Goal: Information Seeking & Learning: Learn about a topic

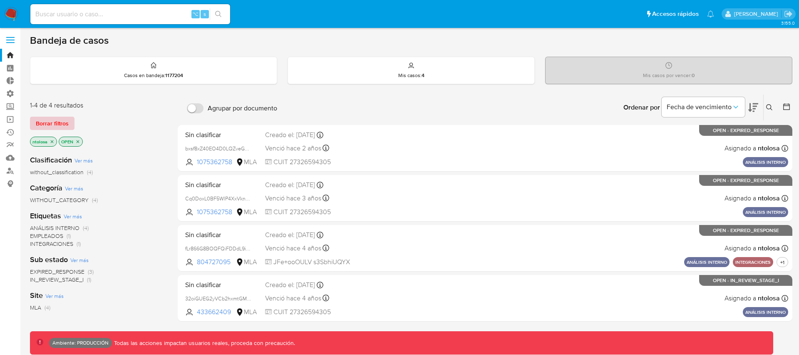
click at [57, 122] on span "Borrar filtros" at bounding box center [52, 123] width 33 height 12
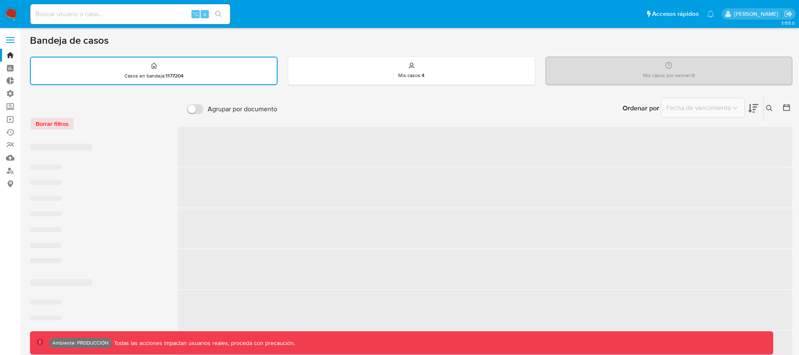
scroll to position [3, 0]
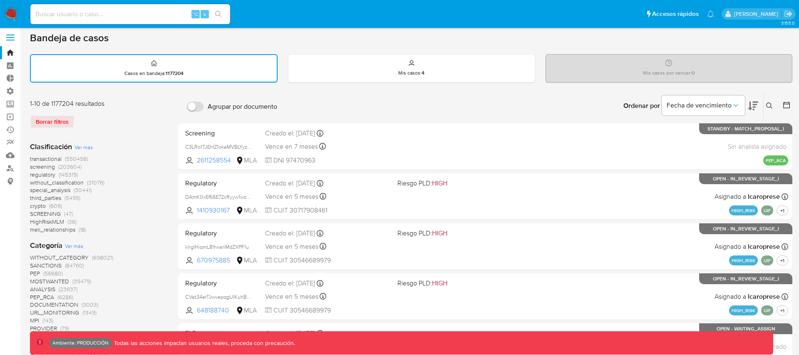
click at [50, 159] on span "transactional" at bounding box center [46, 158] width 32 height 8
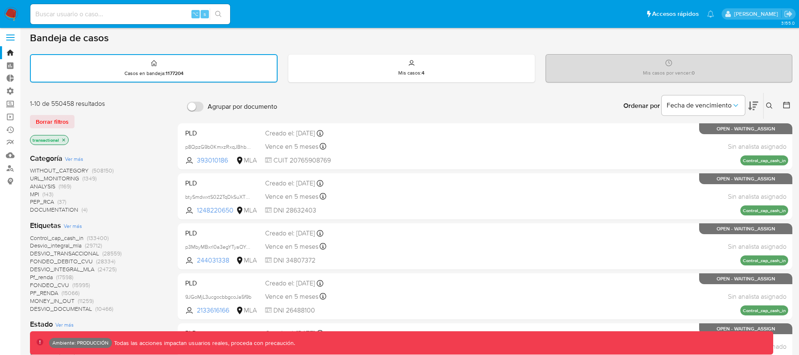
scroll to position [497, 0]
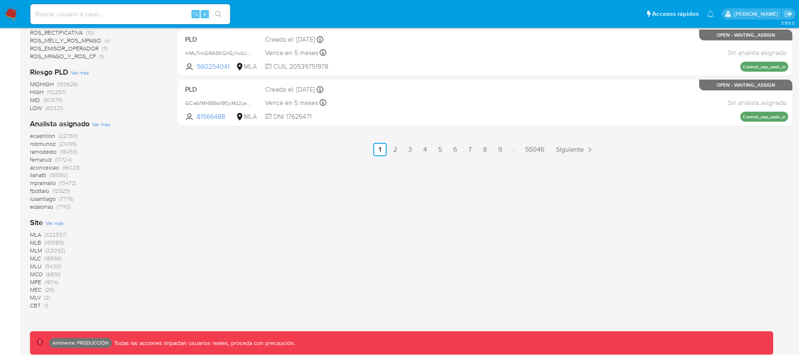
click at [38, 234] on span "MLA" at bounding box center [35, 234] width 11 height 8
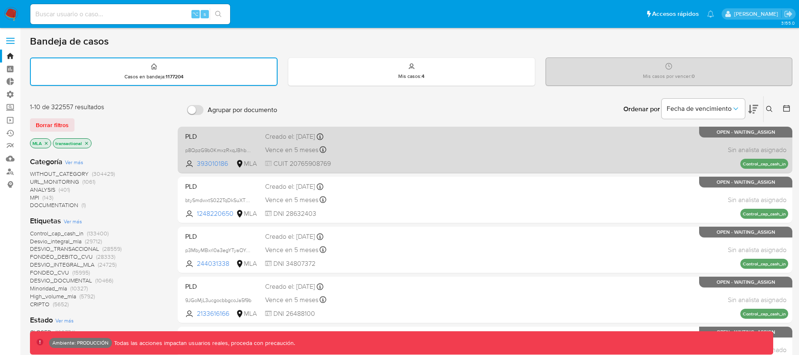
click at [500, 162] on div "PLD p8QpzG9b0KmxzRxqJBhbNdya 393010186 MLA Creado el: 26/06/2025 Creado el: 26/…" at bounding box center [485, 150] width 606 height 42
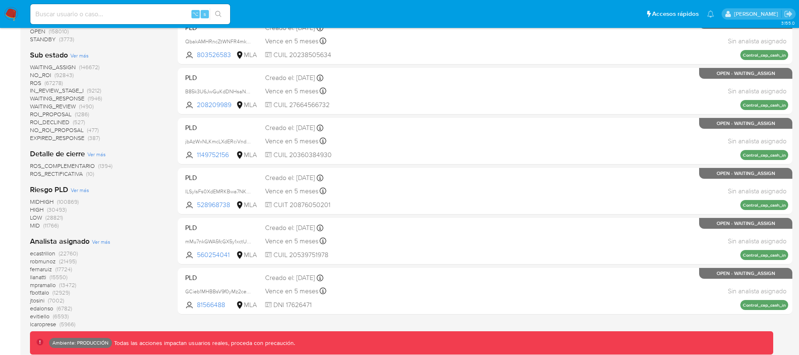
scroll to position [327, 0]
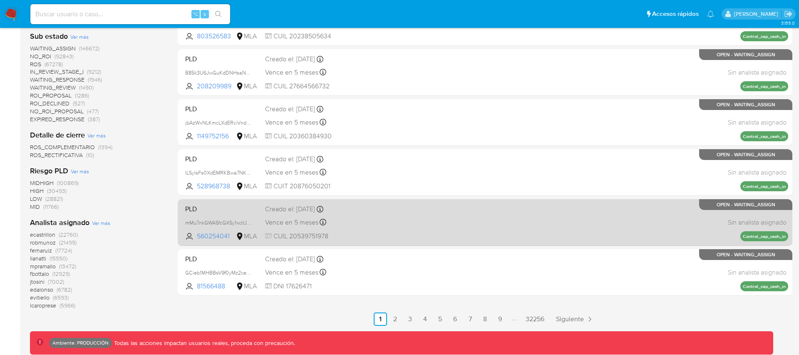
click at [475, 211] on div "PLD mMu7nkGWA5fcGX5y1xctUpHq 560254041 MLA Creado el: 26/06/2025 Creado el: 26/…" at bounding box center [485, 222] width 606 height 42
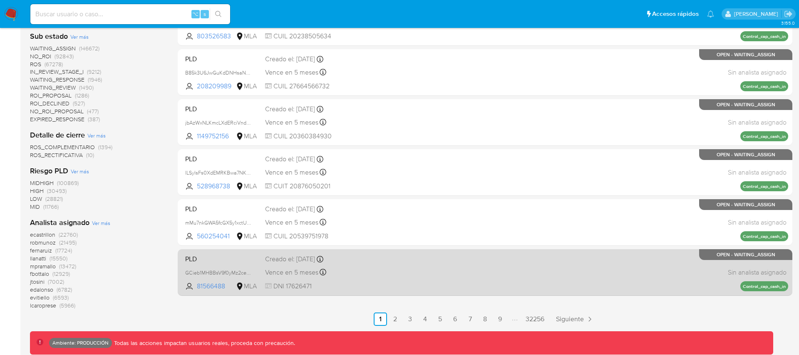
click at [383, 262] on div "Creado el: 26/06/2025 Creado el: 26/06/2025 23:26:19" at bounding box center [328, 258] width 126 height 9
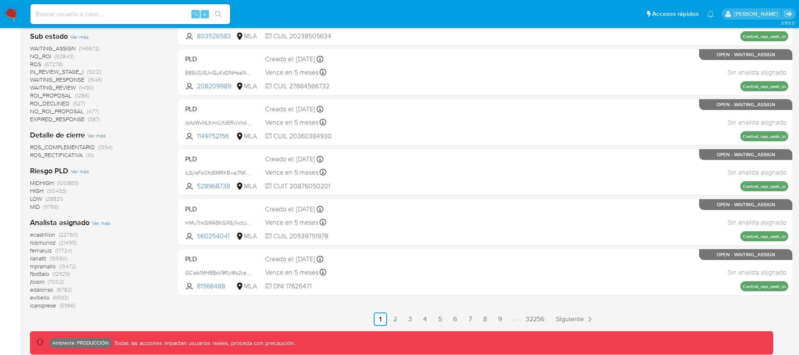
scroll to position [0, 0]
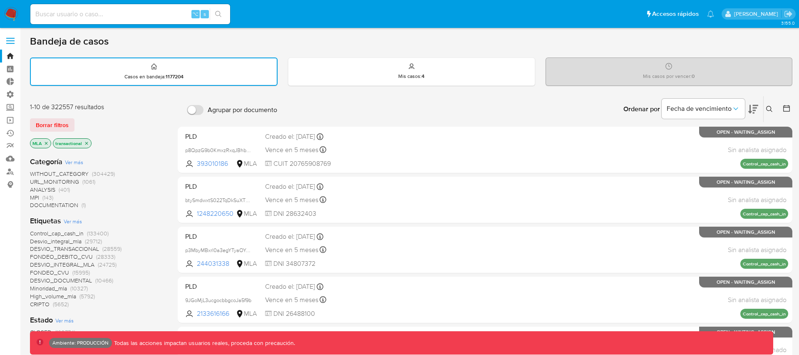
click at [45, 144] on icon "close-filter" at bounding box center [46, 143] width 3 height 3
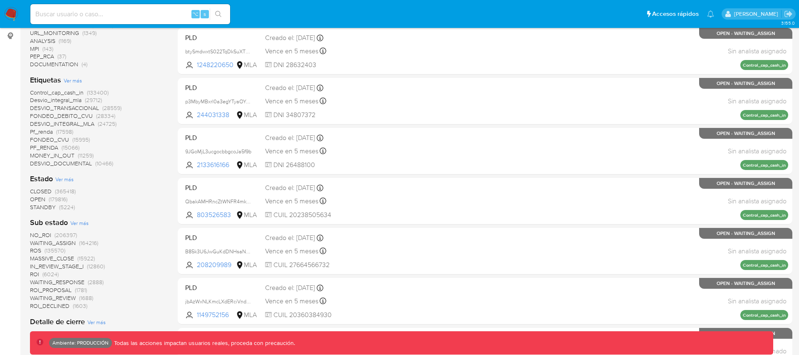
scroll to position [497, 0]
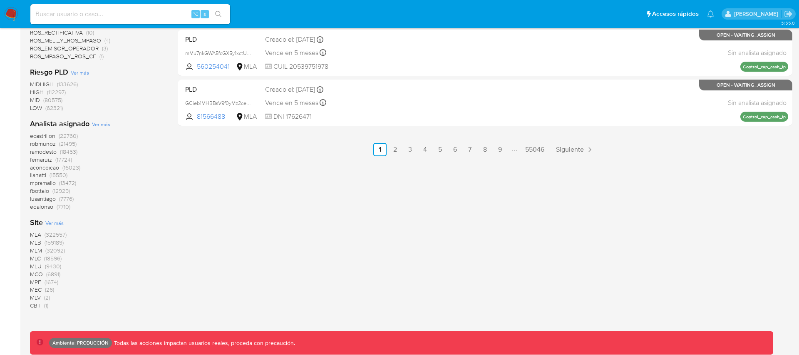
click at [36, 240] on span "MLB" at bounding box center [35, 242] width 11 height 8
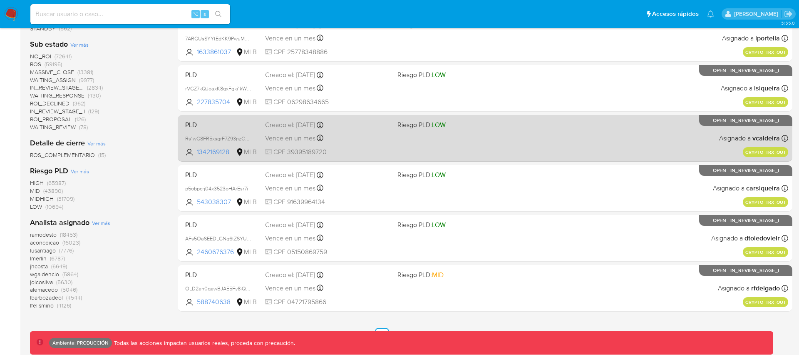
scroll to position [311, 0]
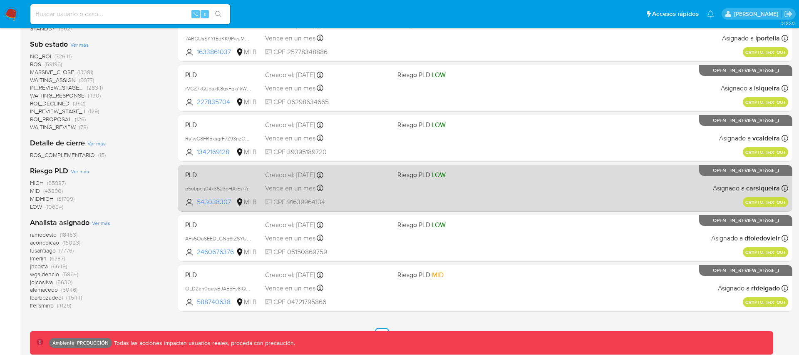
click at [514, 179] on span "Riesgo PLD: LOW" at bounding box center [461, 174] width 126 height 11
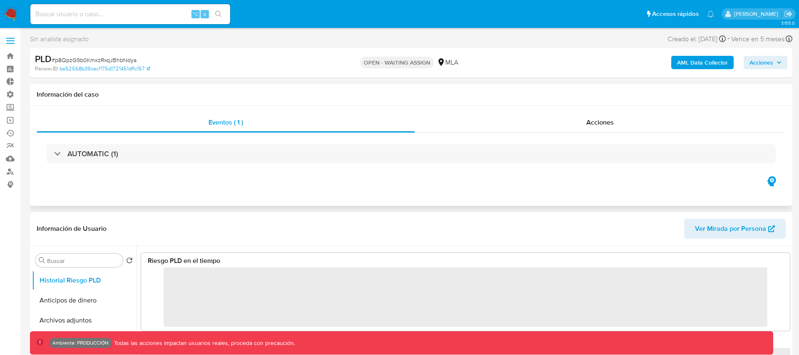
select select "10"
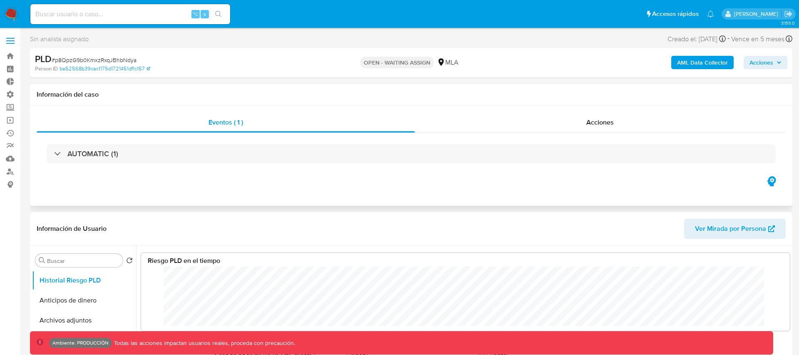
scroll to position [62, 632]
click at [685, 65] on b "AML Data Collector" at bounding box center [702, 62] width 51 height 13
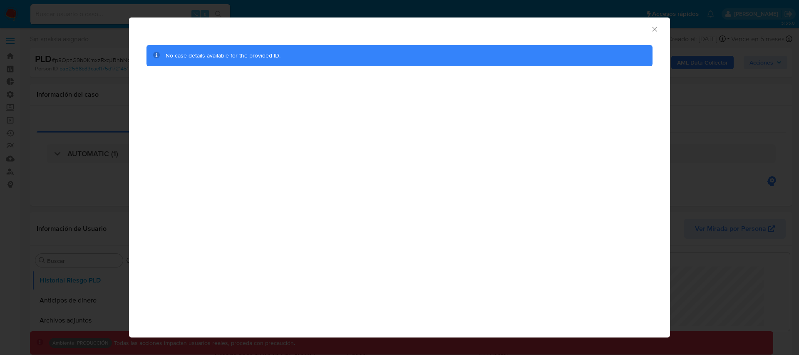
click at [654, 28] on icon "Cerrar ventana" at bounding box center [655, 29] width 8 height 8
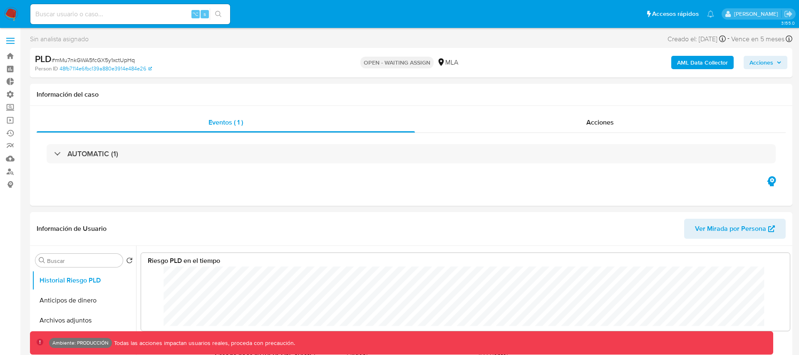
scroll to position [62, 632]
select select "10"
click at [691, 63] on b "AML Data Collector" at bounding box center [702, 62] width 51 height 13
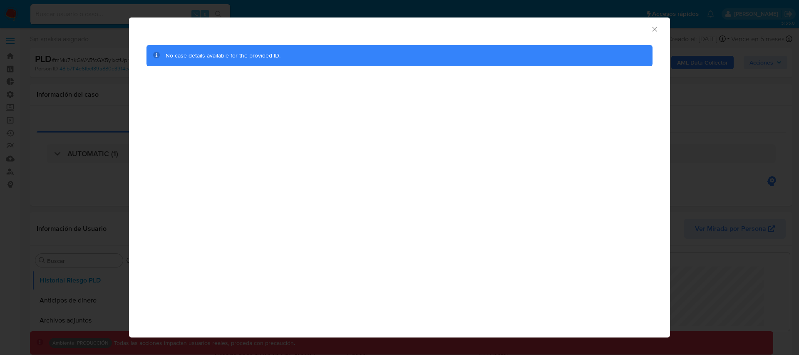
click at [654, 27] on icon "Cerrar ventana" at bounding box center [655, 29] width 8 height 8
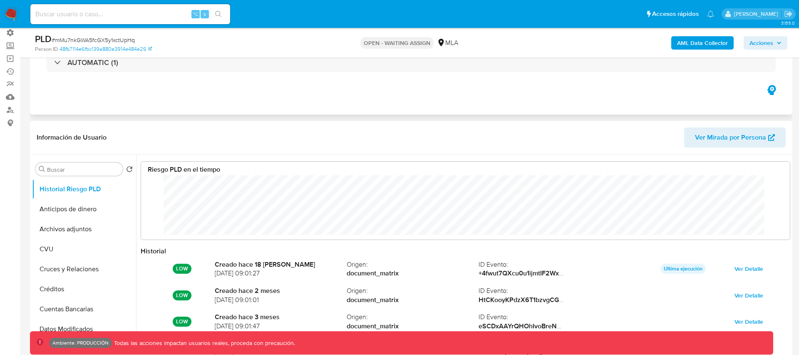
scroll to position [0, 0]
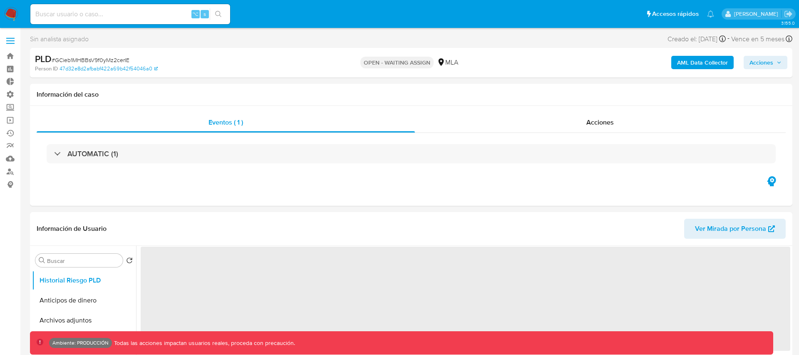
click at [686, 65] on b "AML Data Collector" at bounding box center [702, 62] width 51 height 13
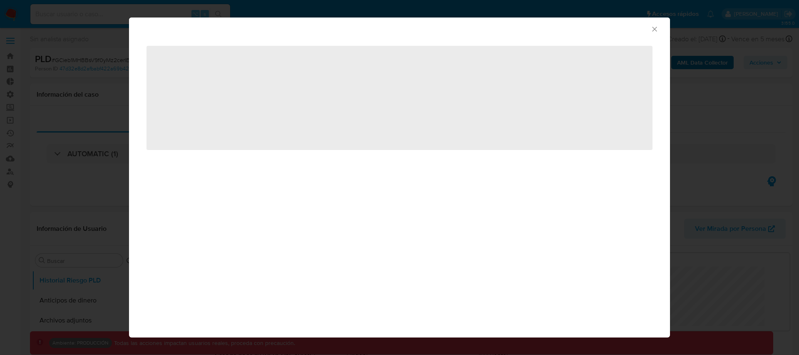
scroll to position [62, 632]
select select "10"
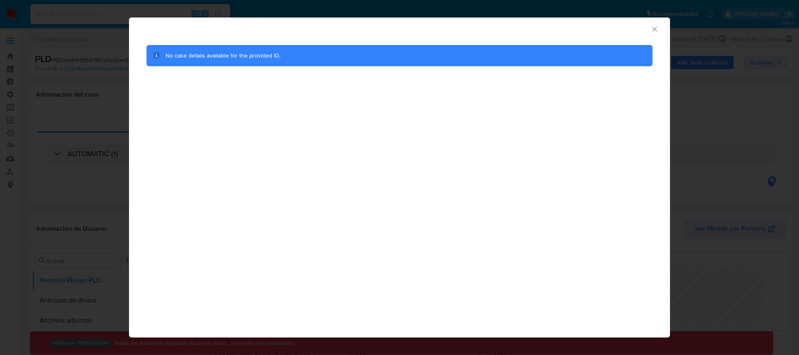
click at [653, 29] on icon "Cerrar ventana" at bounding box center [655, 29] width 8 height 8
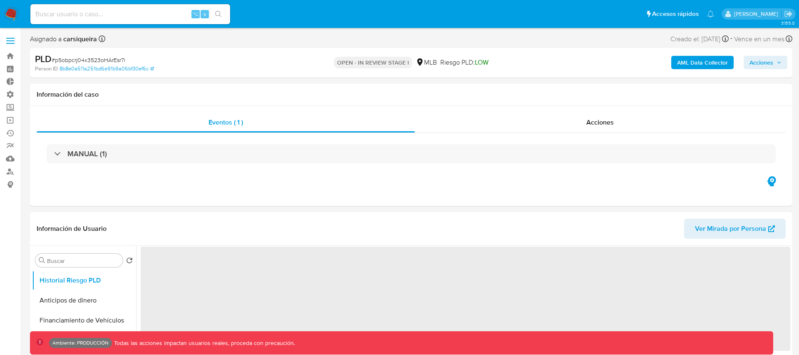
click at [683, 61] on b "AML Data Collector" at bounding box center [702, 62] width 51 height 13
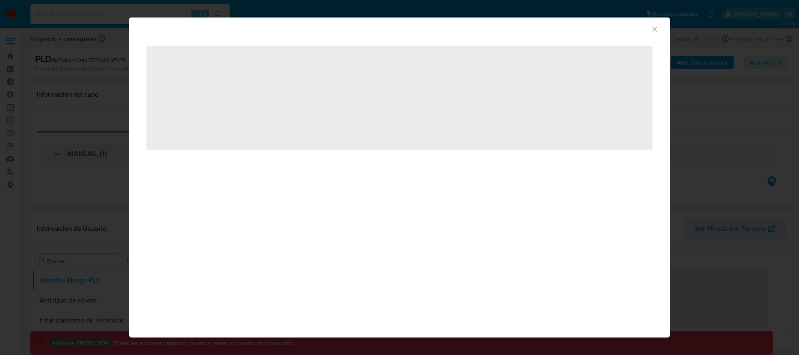
select select "10"
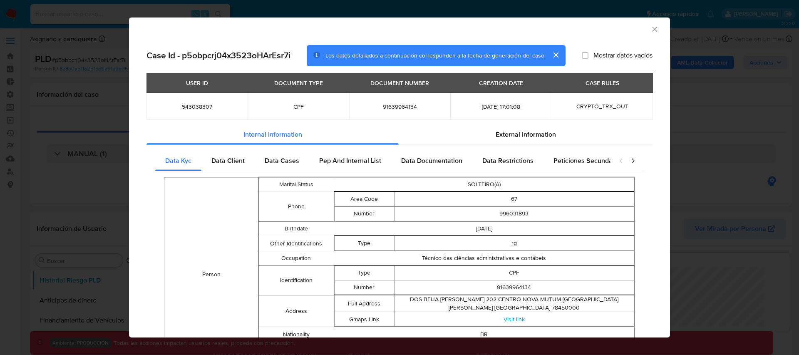
click at [299, 106] on span "CPF" at bounding box center [298, 106] width 81 height 7
click at [498, 132] on span "External information" at bounding box center [526, 134] width 60 height 10
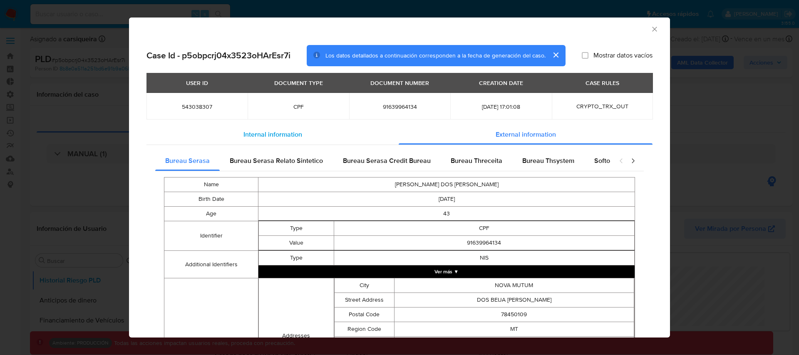
click at [246, 142] on div "Internal information" at bounding box center [273, 134] width 252 height 20
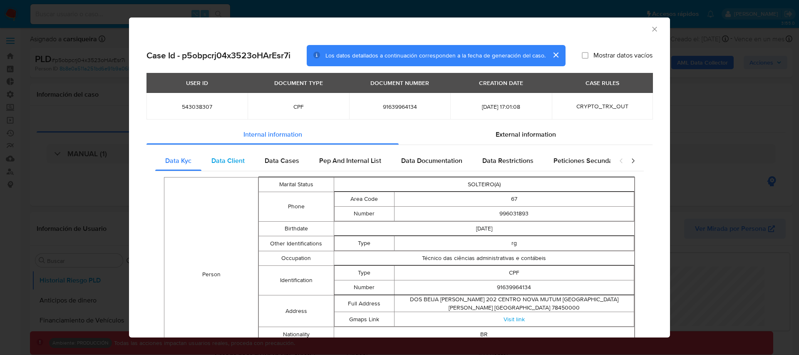
click at [234, 161] on span "Data Client" at bounding box center [227, 161] width 33 height 10
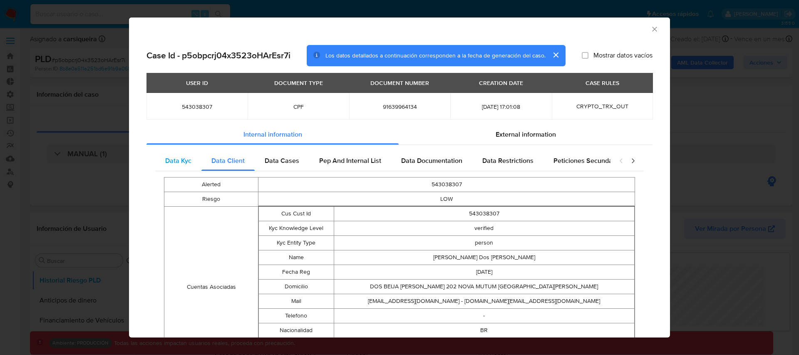
click at [171, 158] on span "Data Kyc" at bounding box center [178, 161] width 26 height 10
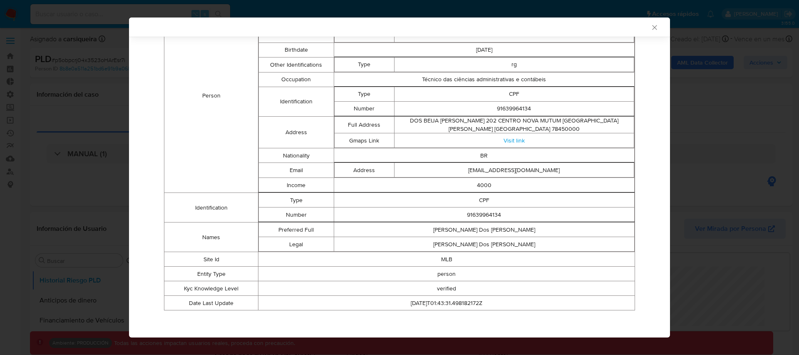
scroll to position [0, 0]
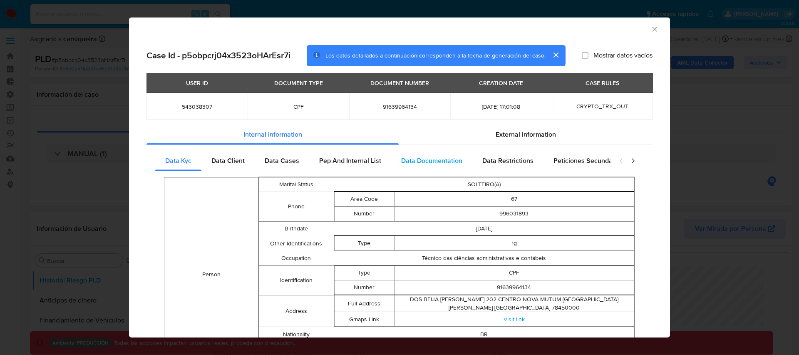
click at [428, 157] on span "Data Documentation" at bounding box center [431, 161] width 61 height 10
